Goal: Manage account settings

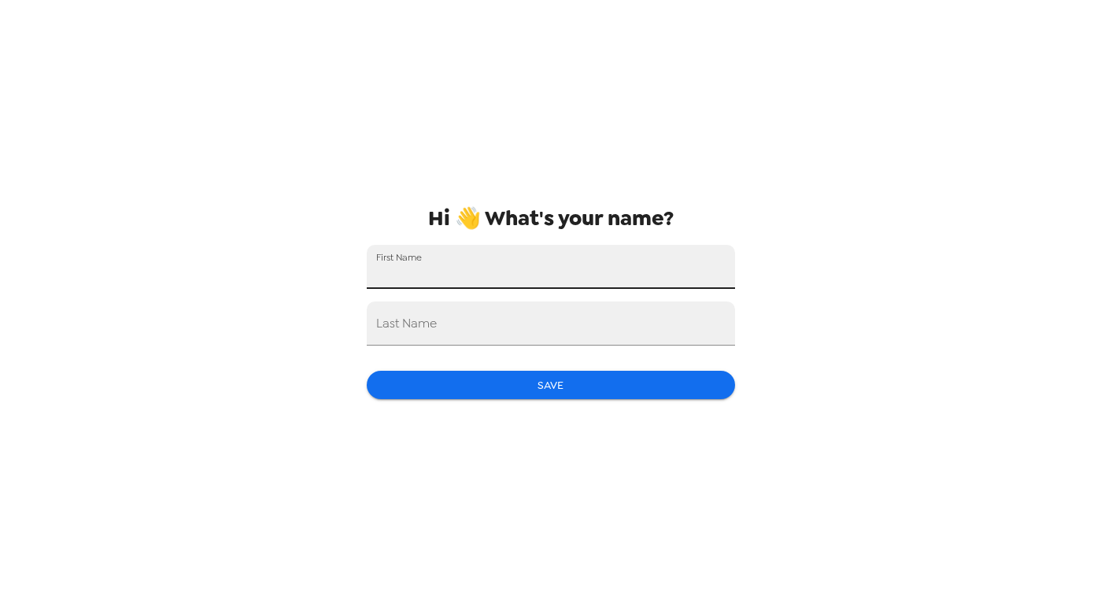
click at [580, 261] on input "First Name" at bounding box center [551, 267] width 368 height 44
type input "[PERSON_NAME]"
click at [537, 331] on input "Last Name" at bounding box center [551, 323] width 368 height 44
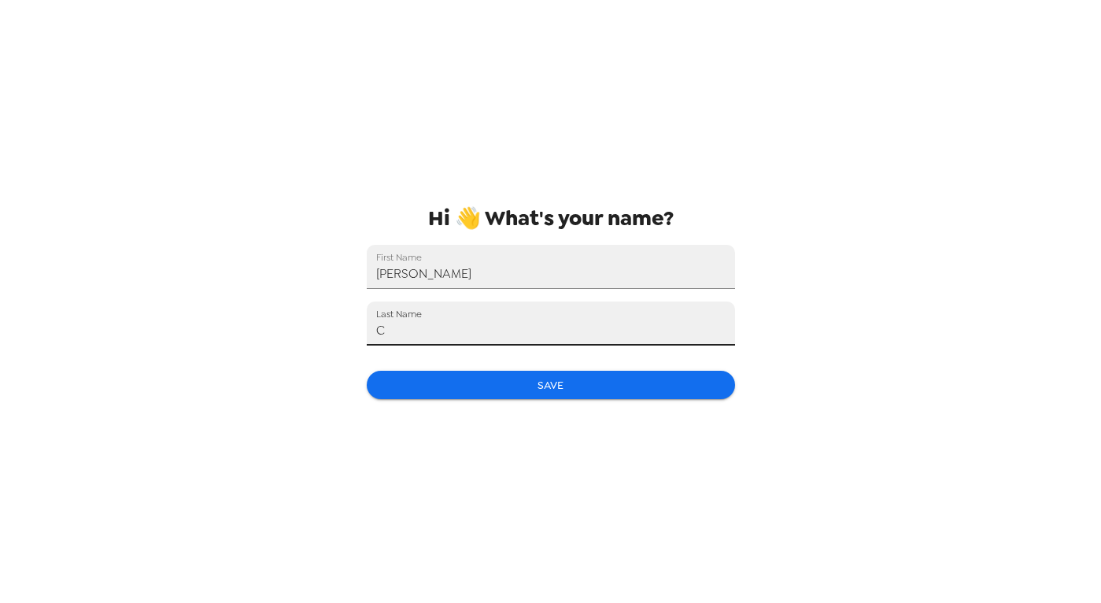
type input "C"
click at [518, 407] on div "Hi 👋 What's your name? First Name Khary Last Name C Save" at bounding box center [551, 301] width 394 height 603
click at [515, 397] on button "Save" at bounding box center [551, 385] width 368 height 29
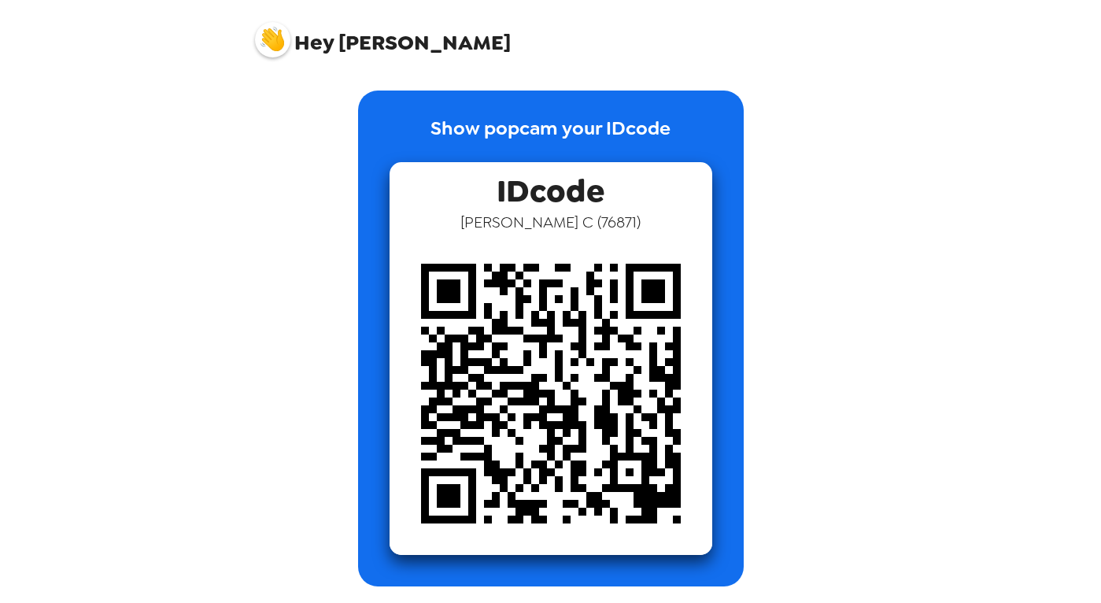
click at [316, 46] on span "Hey" at bounding box center [313, 42] width 39 height 28
click at [272, 28] on img at bounding box center [272, 39] width 35 height 35
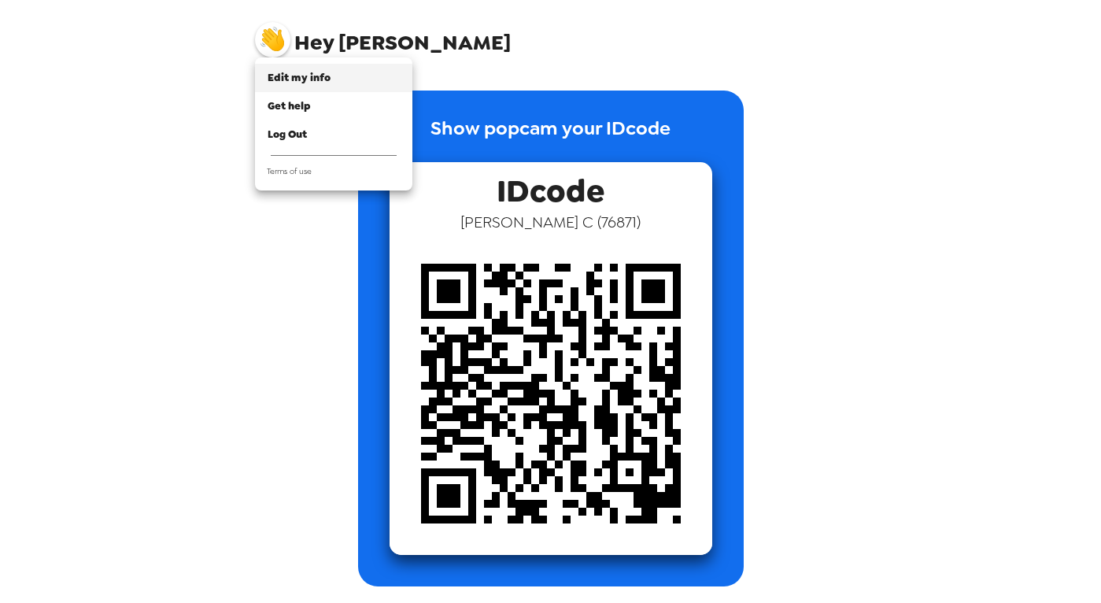
click at [305, 76] on span "Edit my info" at bounding box center [299, 77] width 63 height 13
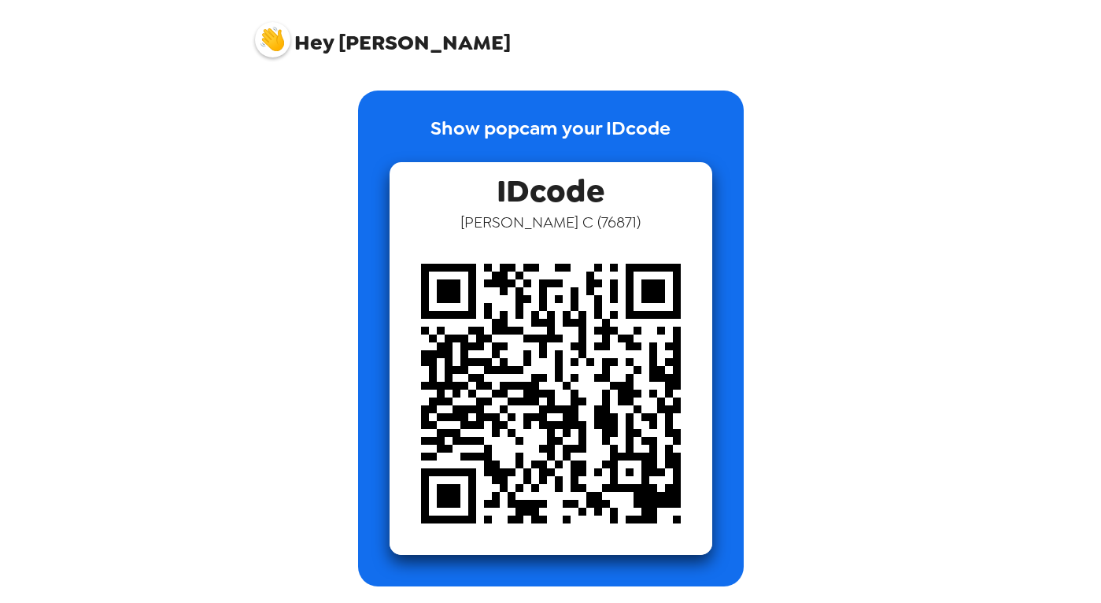
click at [284, 31] on img at bounding box center [272, 39] width 35 height 35
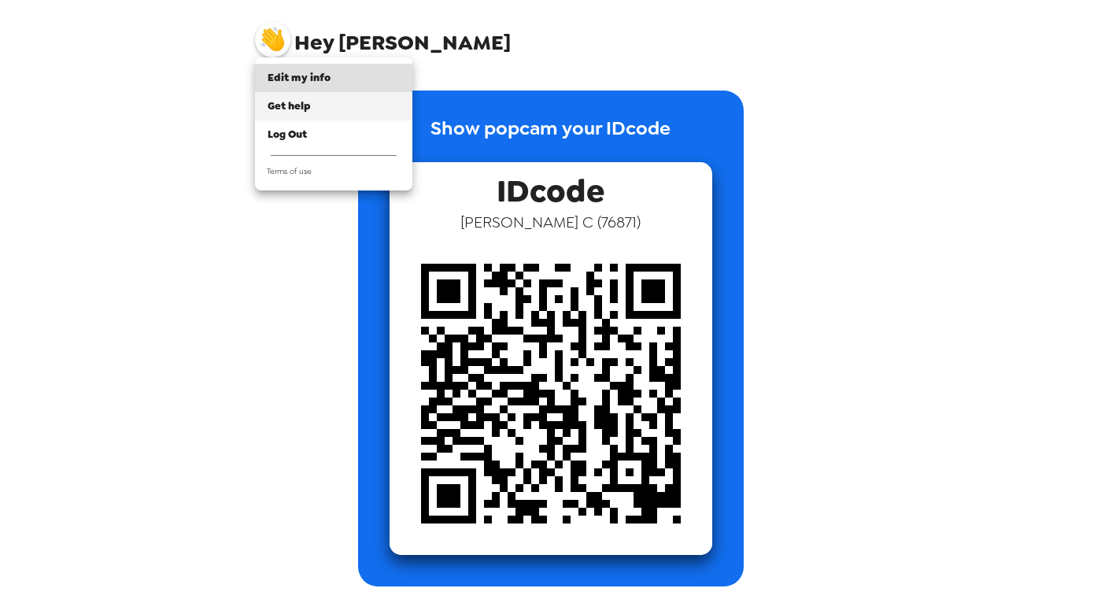
click at [307, 108] on span "Get help" at bounding box center [289, 105] width 43 height 13
